Goal: Information Seeking & Learning: Learn about a topic

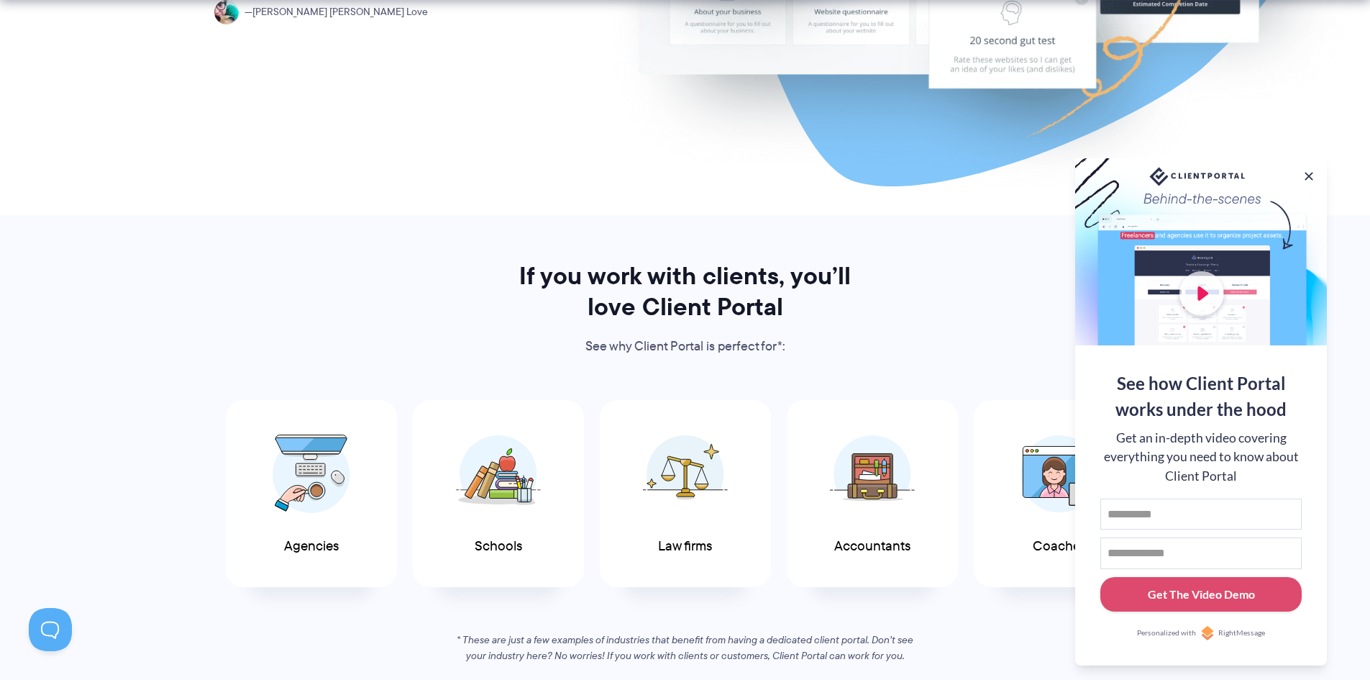
scroll to position [575, 0]
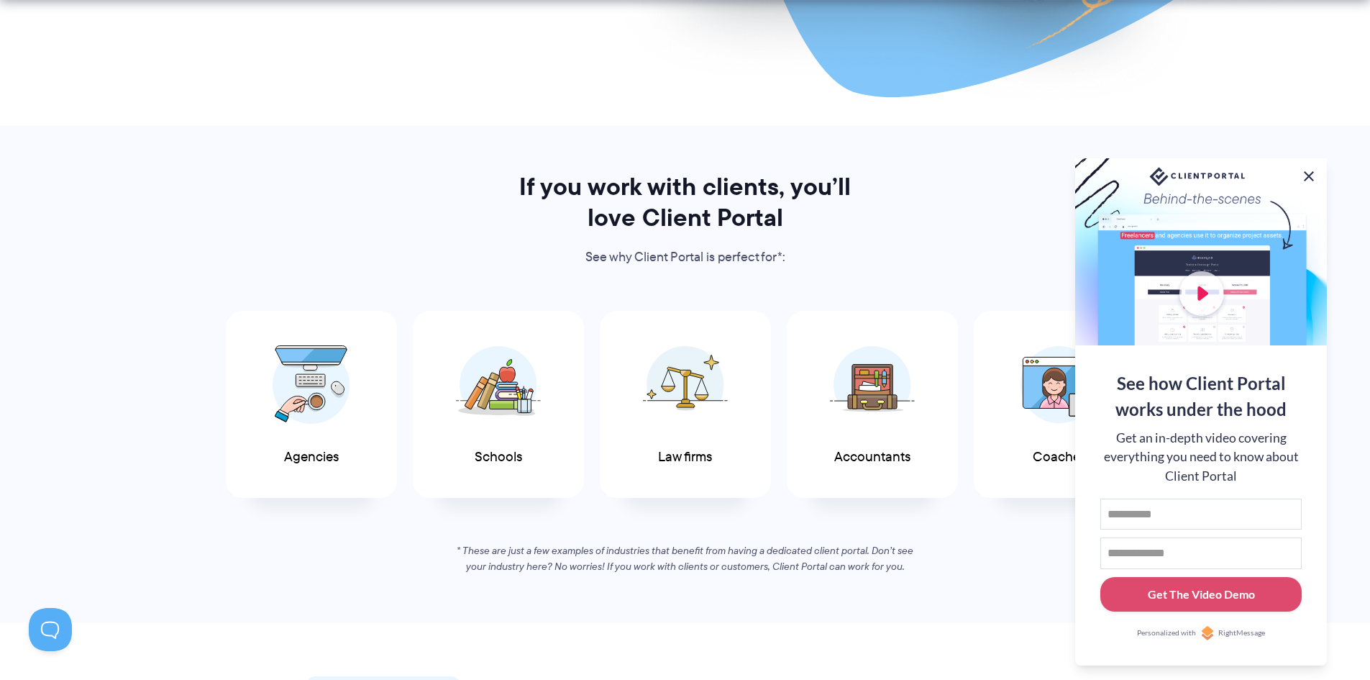
click at [1313, 177] on button at bounding box center [1309, 176] width 17 height 17
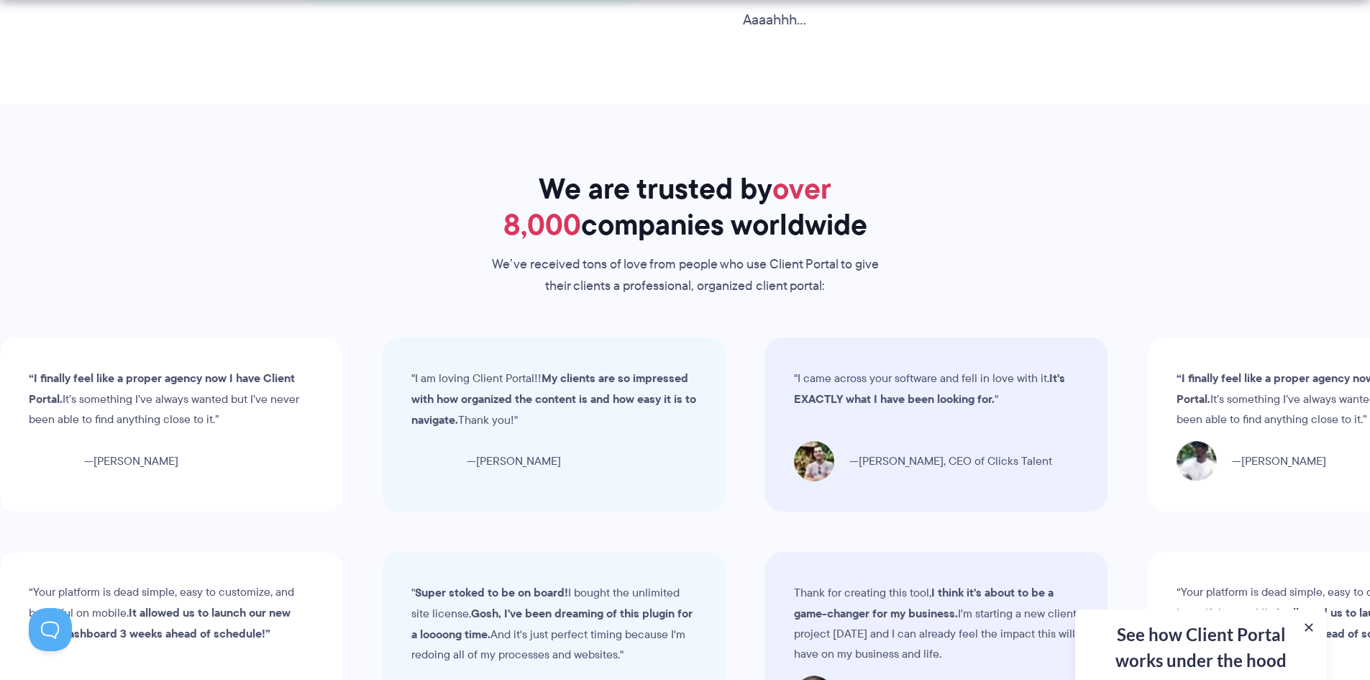
scroll to position [4100, 0]
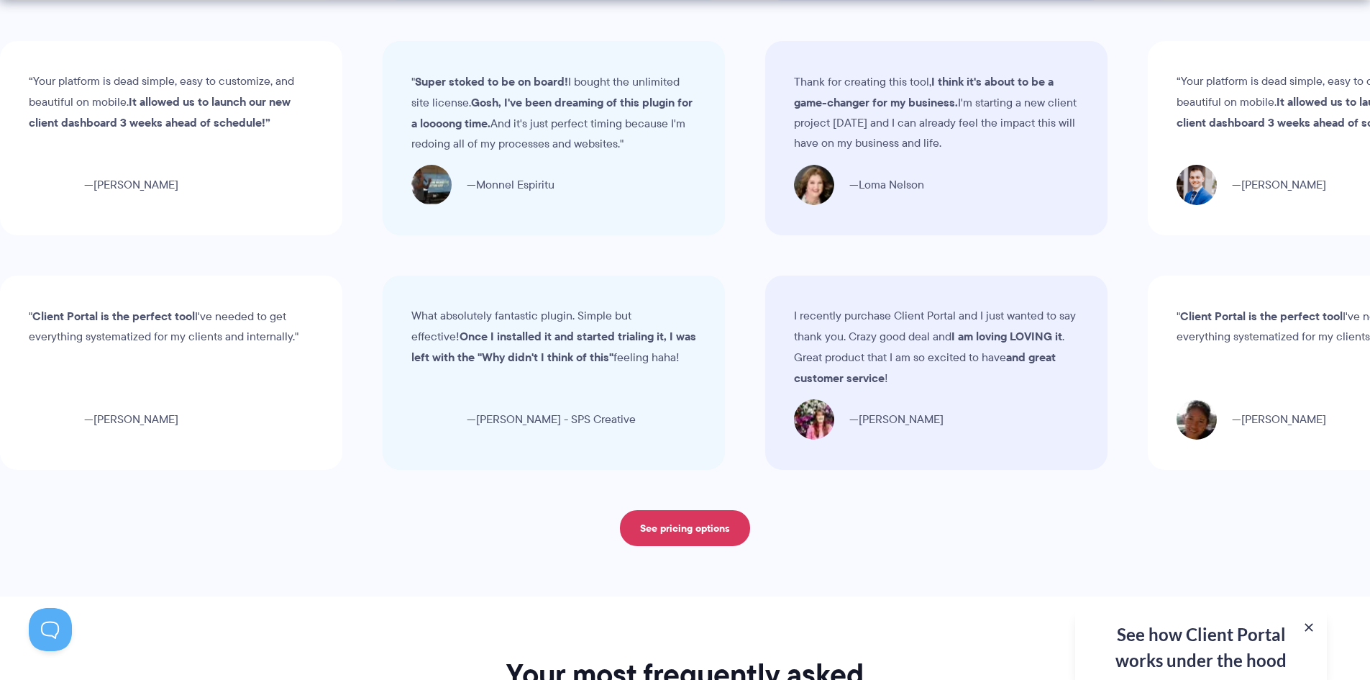
click at [448, 154] on div "“Your platform is dead simple, easy to customize, and beautiful on mobile. It a…" at bounding box center [277, 138] width 342 height 194
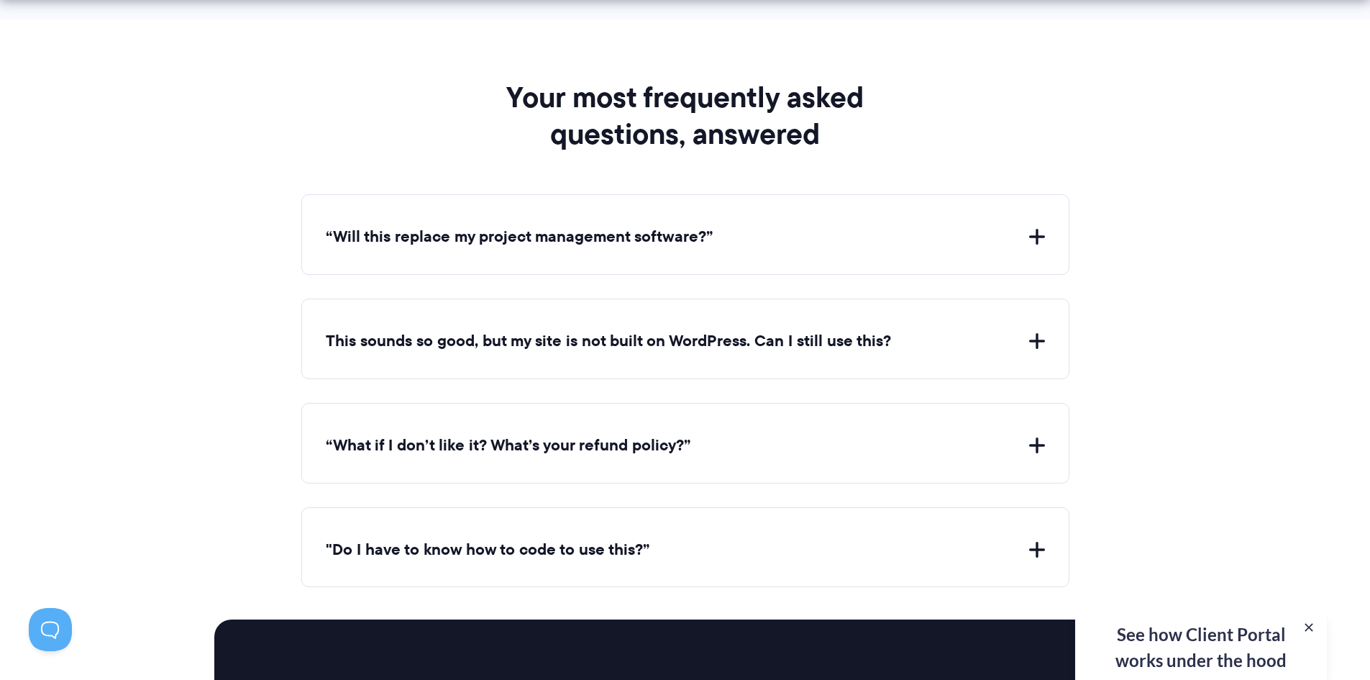
scroll to position [5251, 0]
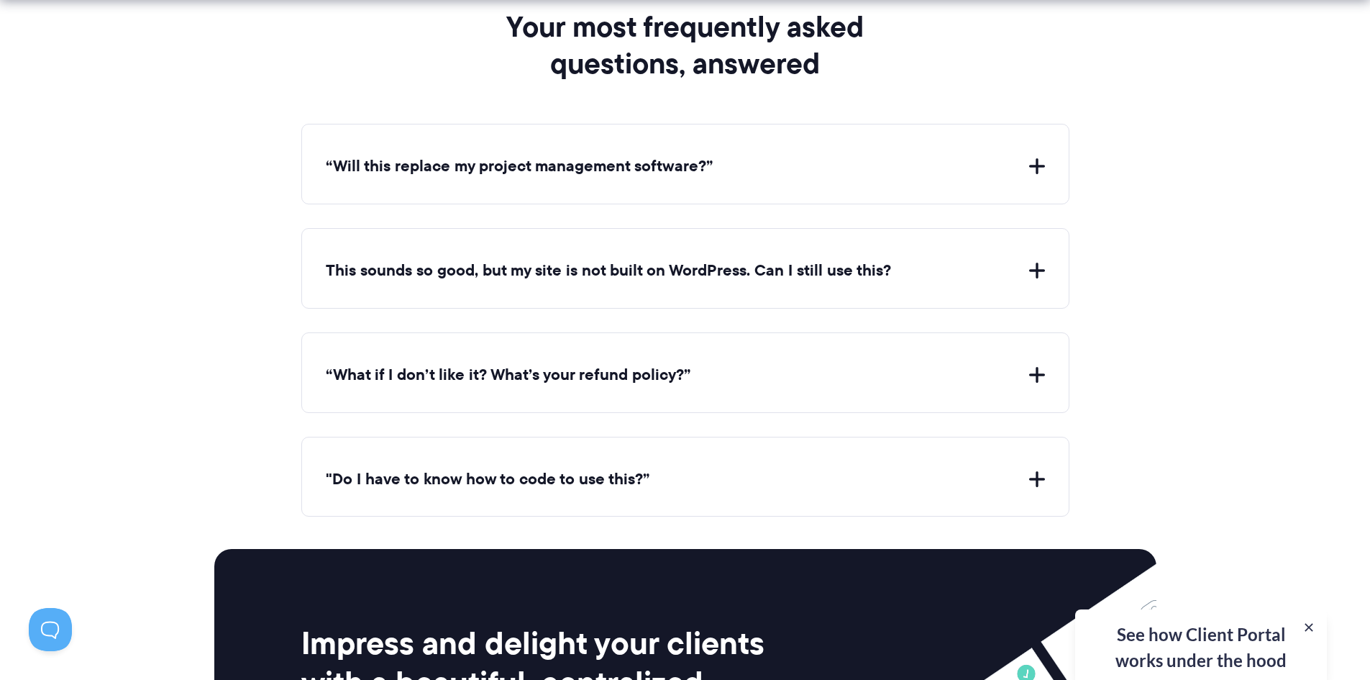
click at [982, 169] on button "“Will this replace my project management software?”" at bounding box center [685, 166] width 719 height 22
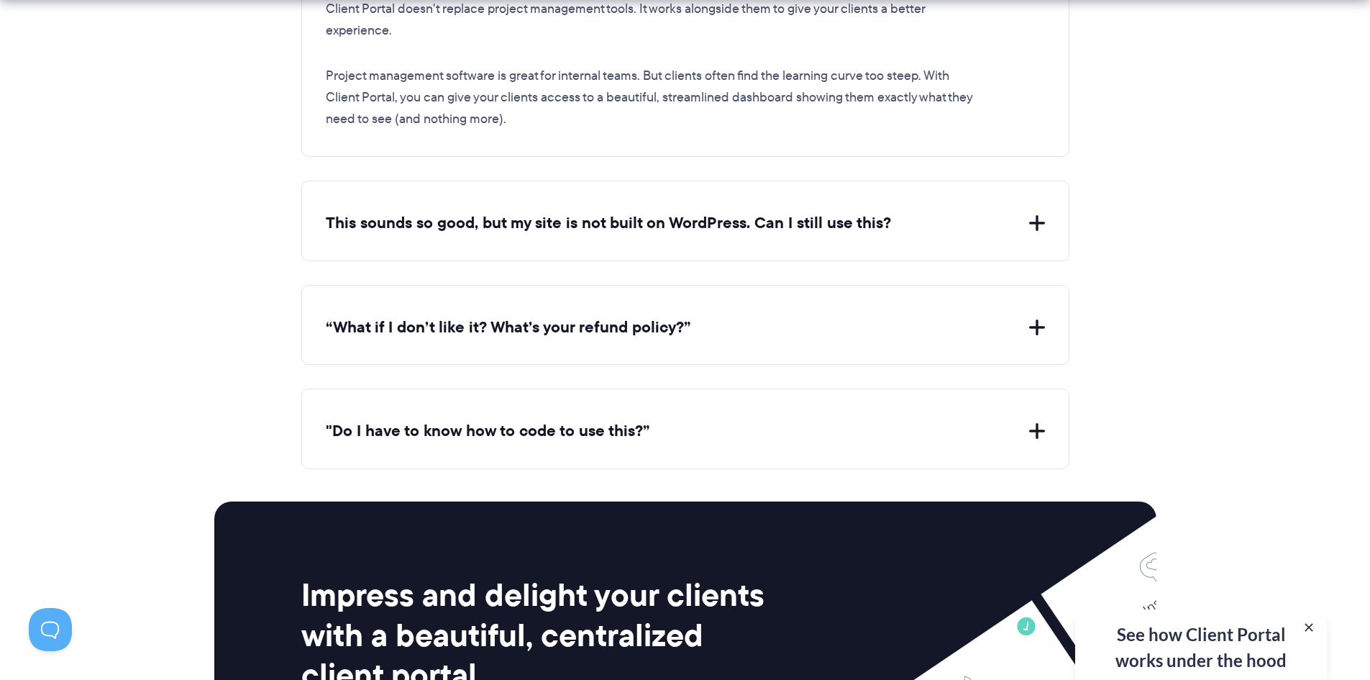
scroll to position [5467, 0]
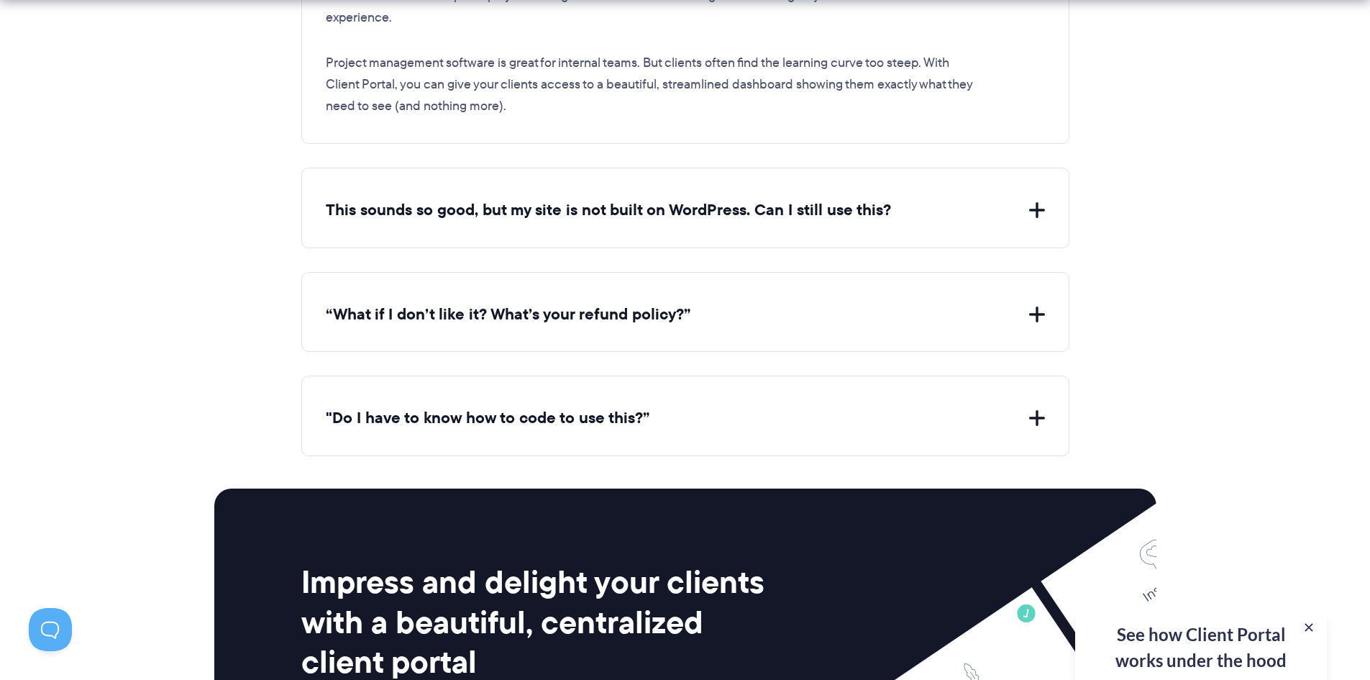
click at [960, 206] on button "This sounds so good, but my site is not built on WordPress. Can I still use thi…" at bounding box center [685, 210] width 719 height 22
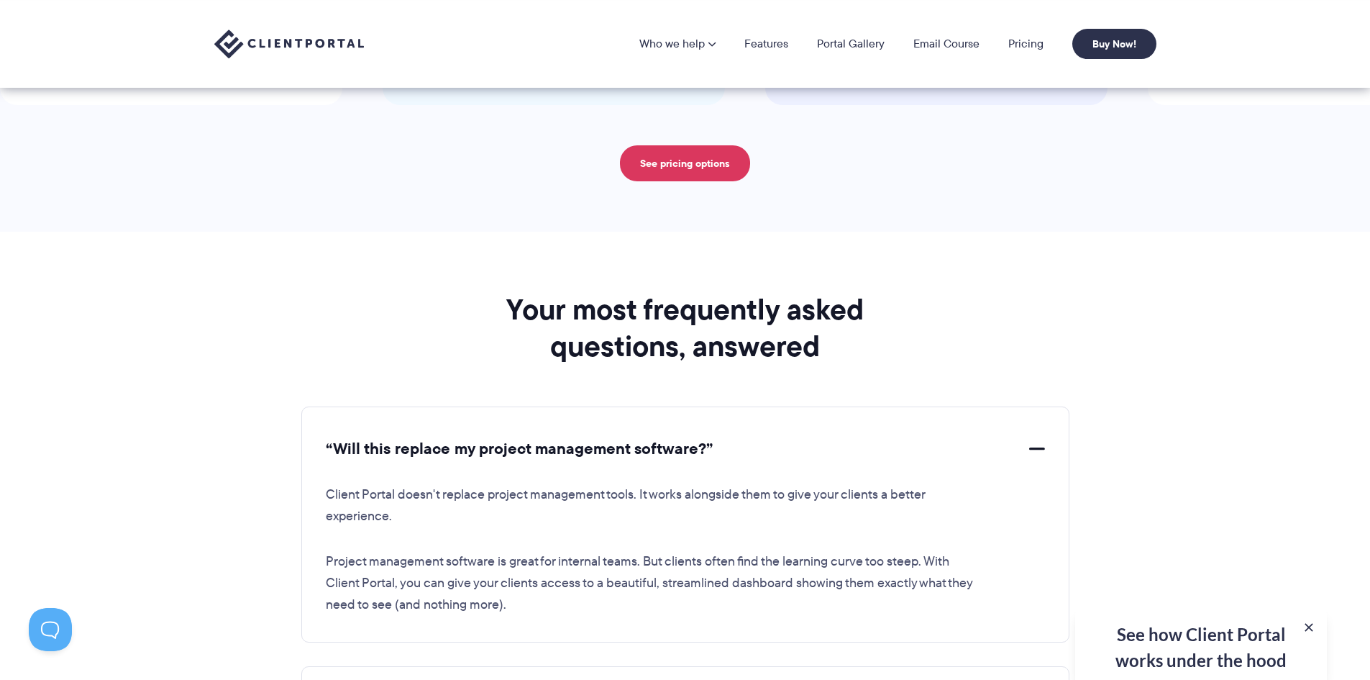
scroll to position [4963, 0]
